Goal: Task Accomplishment & Management: Manage account settings

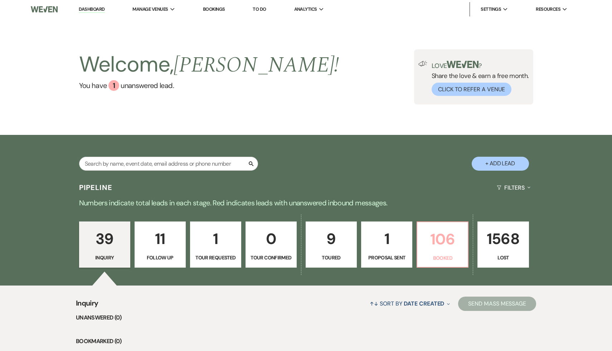
click at [449, 236] on p "106" at bounding box center [443, 239] width 42 height 24
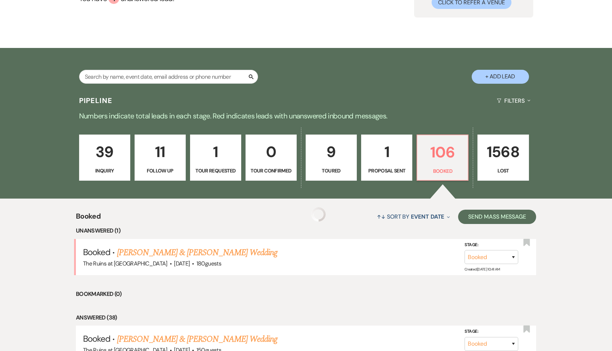
scroll to position [98, 0]
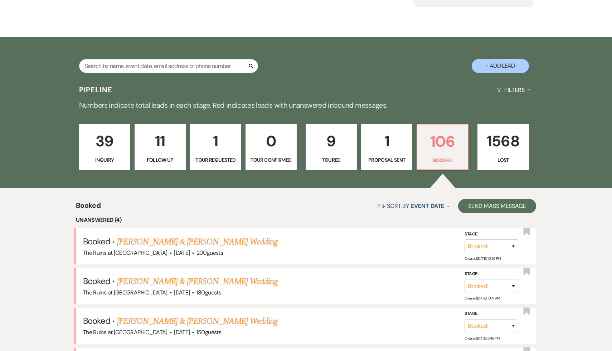
click at [333, 208] on div "↑↓ Sort By Event Date Expand Send Mass Message" at bounding box center [319, 206] width 436 height 19
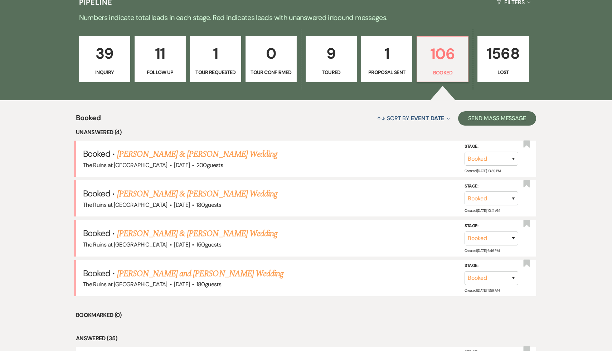
scroll to position [190, 0]
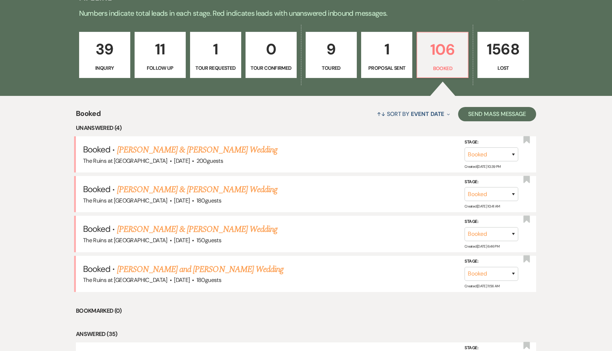
click at [305, 307] on li "Bookmarked (0)" at bounding box center [306, 311] width 461 height 9
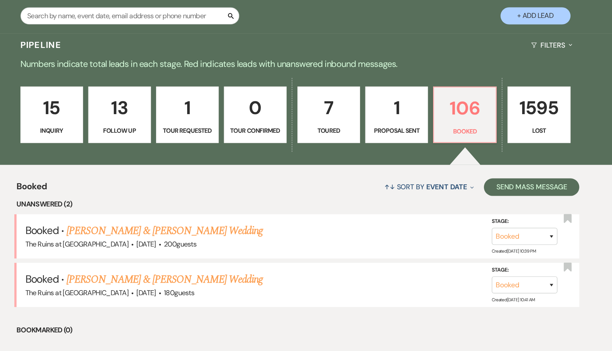
scroll to position [75, 0]
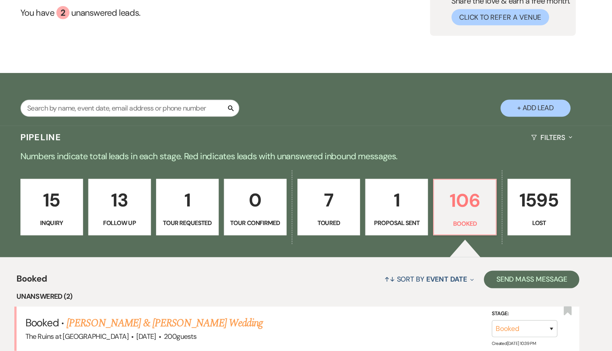
click at [105, 161] on p "15" at bounding box center [105, 164] width 42 height 24
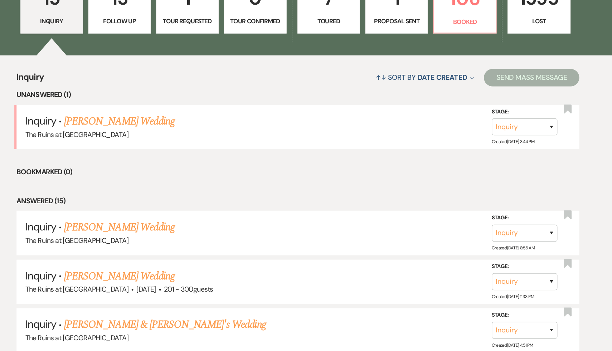
scroll to position [177, 0]
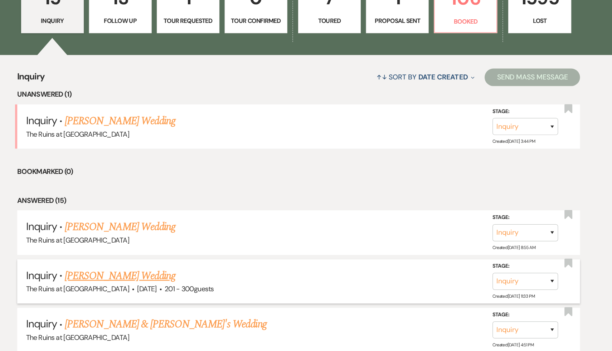
click at [164, 292] on link "[PERSON_NAME] Wedding" at bounding box center [160, 289] width 91 height 13
select select "2"
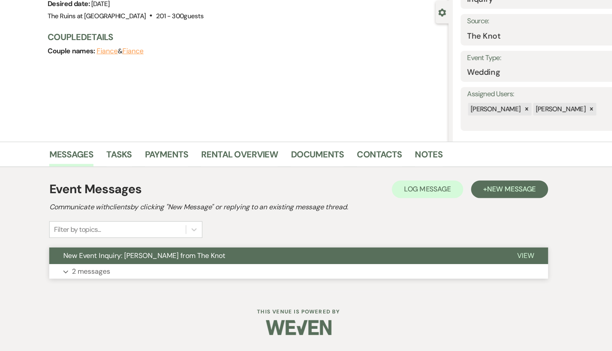
click at [189, 271] on span "New Event Inquiry: [PERSON_NAME] from The Knot" at bounding box center [180, 273] width 133 height 8
